Goal: Information Seeking & Learning: Understand process/instructions

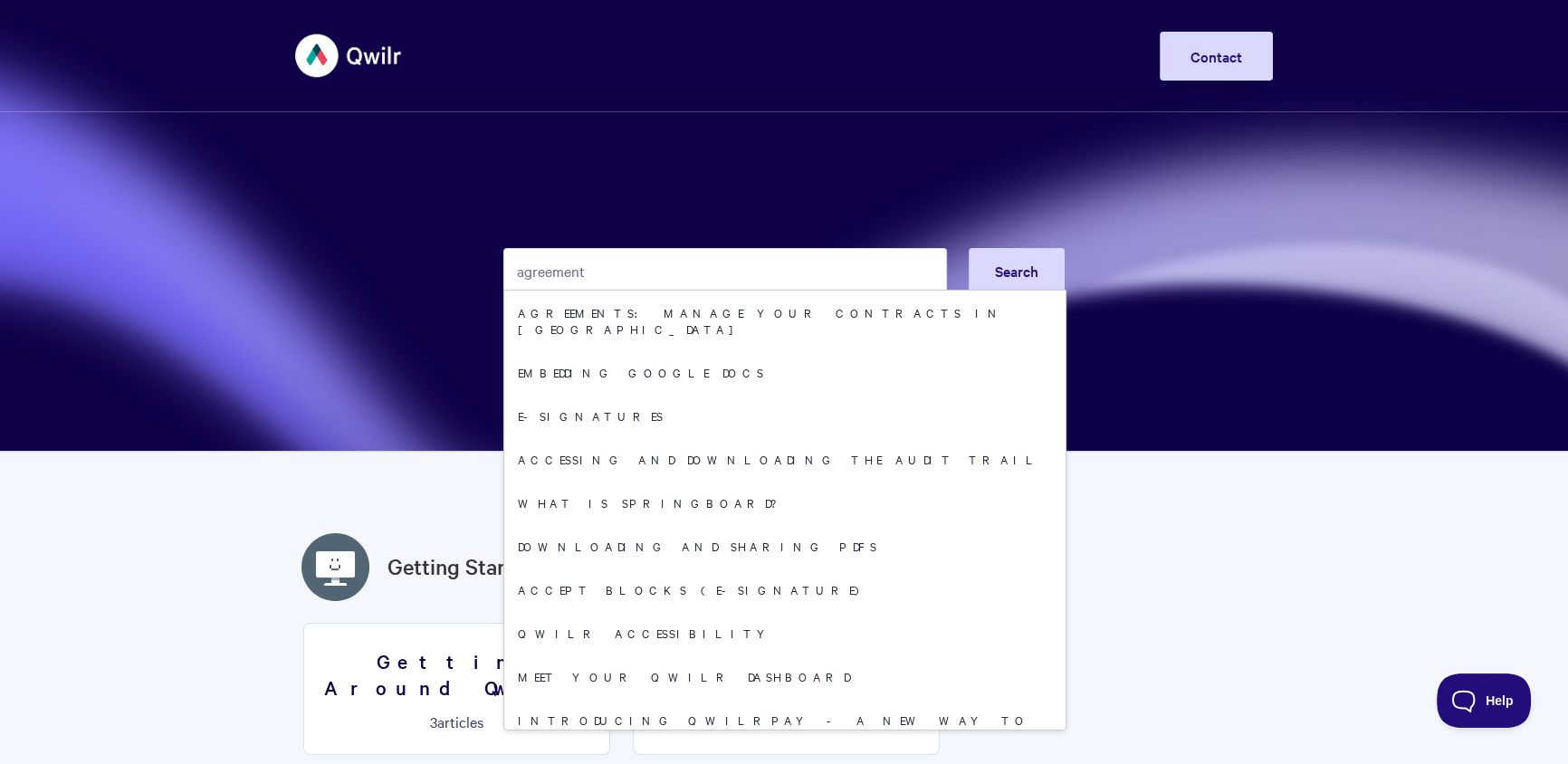
type input "agreement"
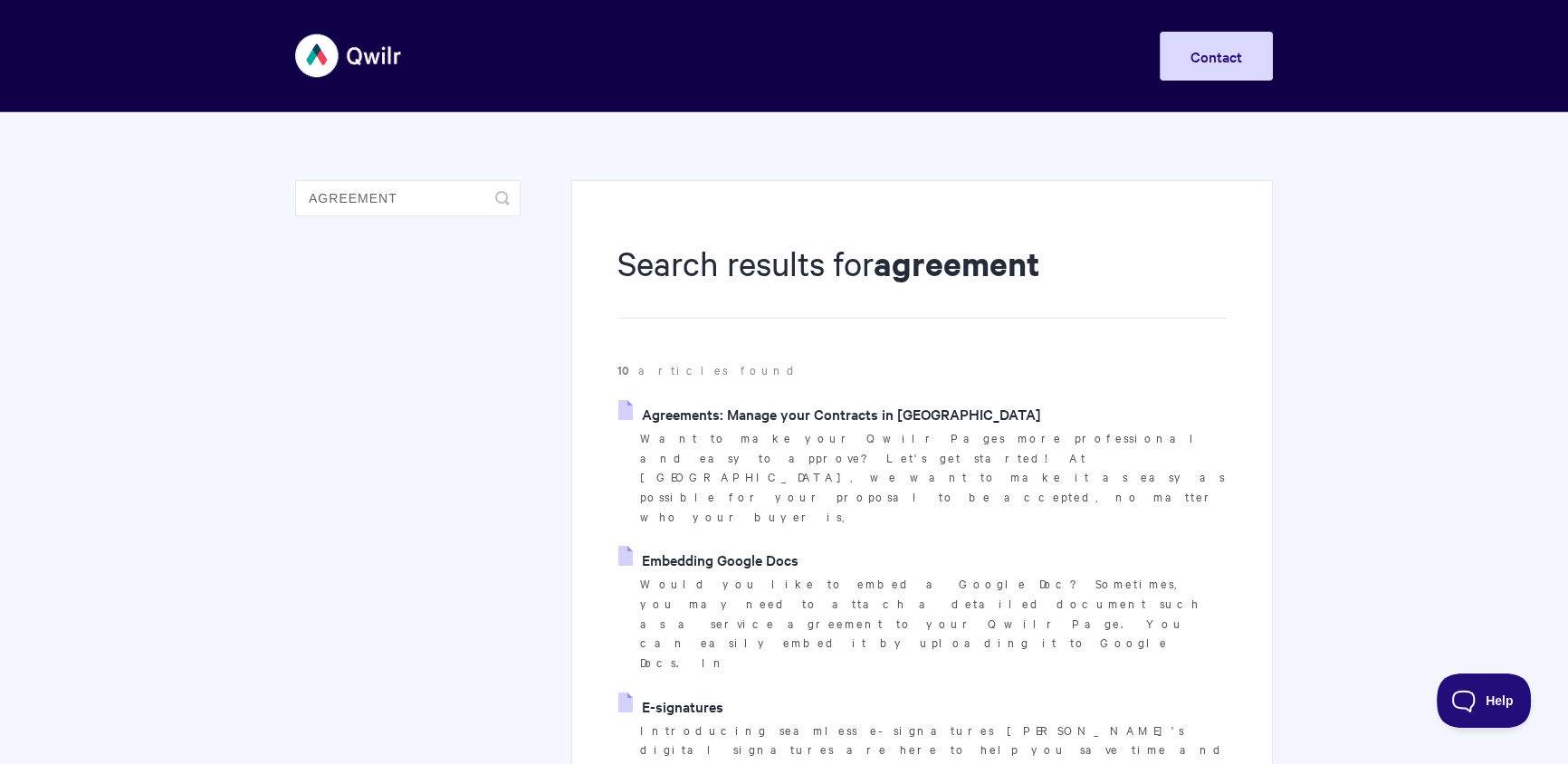
click at [813, 420] on link "Agreements: Manage your Contracts in [GEOGRAPHIC_DATA]" at bounding box center [830, 413] width 423 height 27
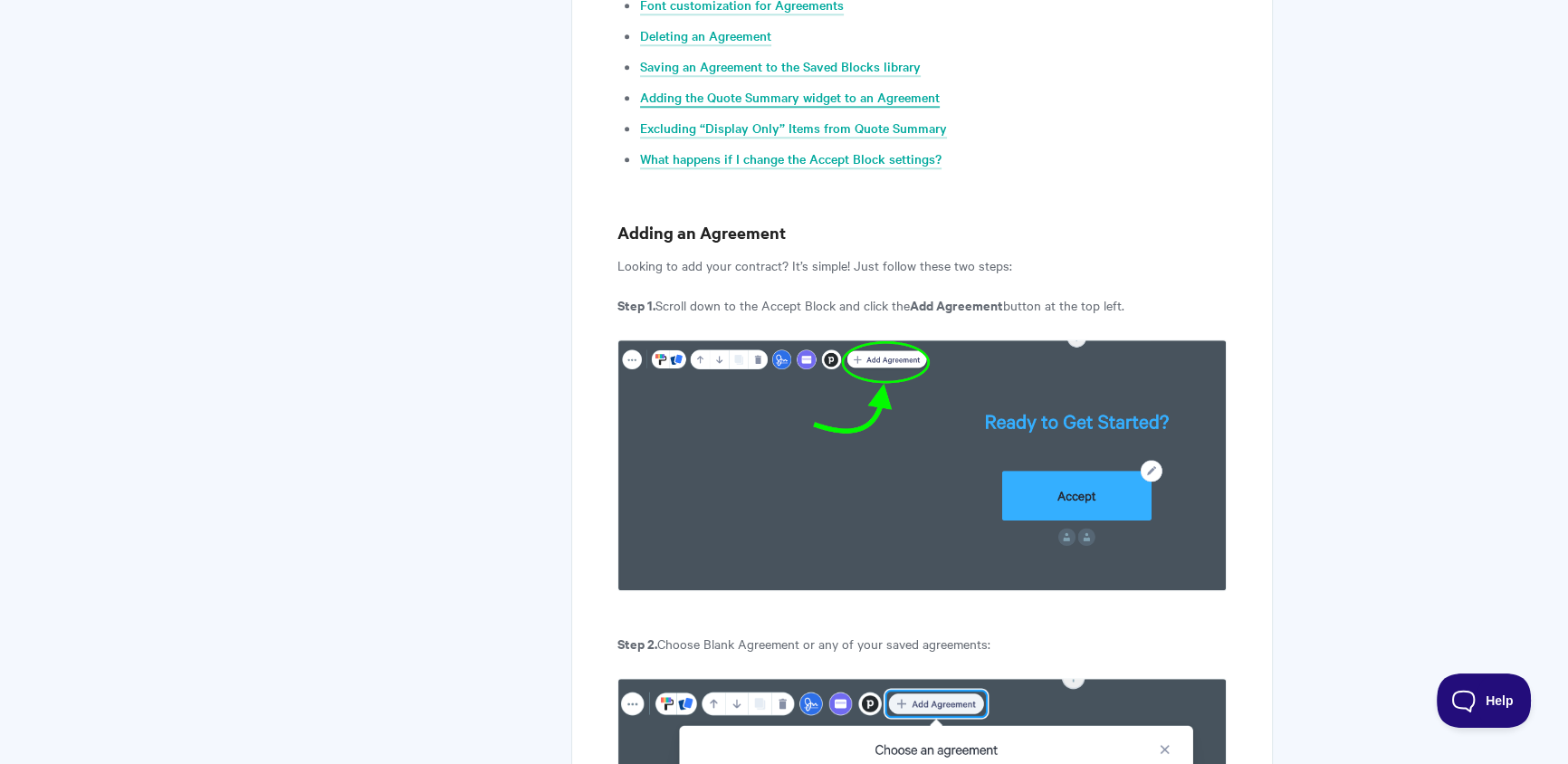
click at [807, 100] on link "Adding the Quote Summary widget to an Agreement" at bounding box center [790, 98] width 300 height 20
